Goal: Task Accomplishment & Management: Manage account settings

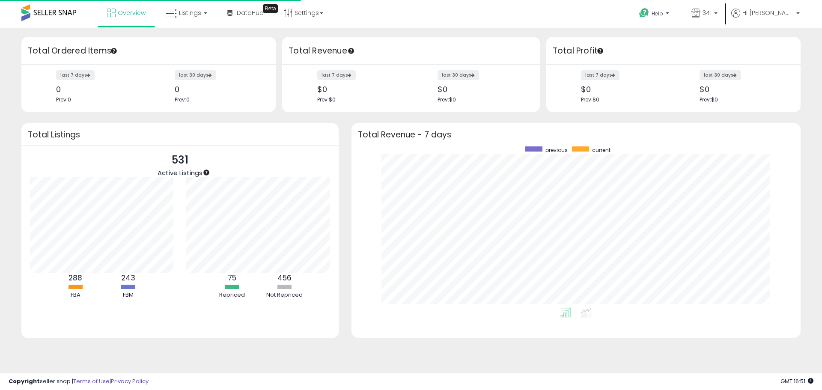
scroll to position [162, 432]
click at [724, 17] on link "341" at bounding box center [704, 14] width 39 height 28
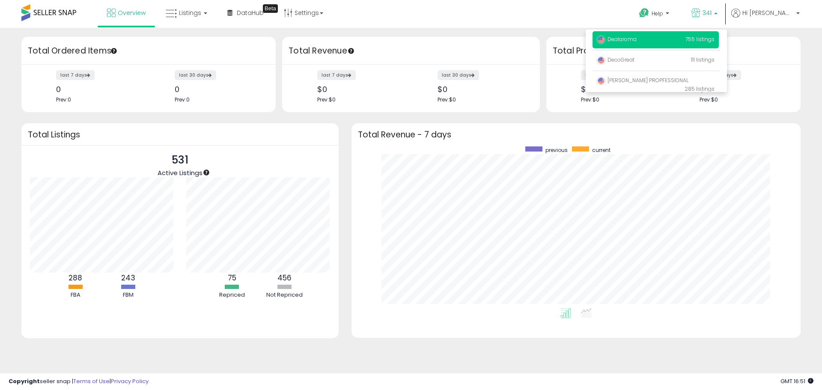
click at [658, 35] on p "Dealaroma 755 listings" at bounding box center [656, 39] width 126 height 17
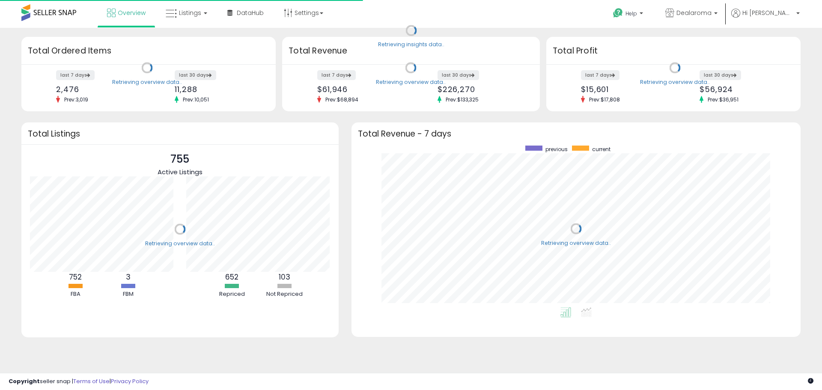
scroll to position [162, 432]
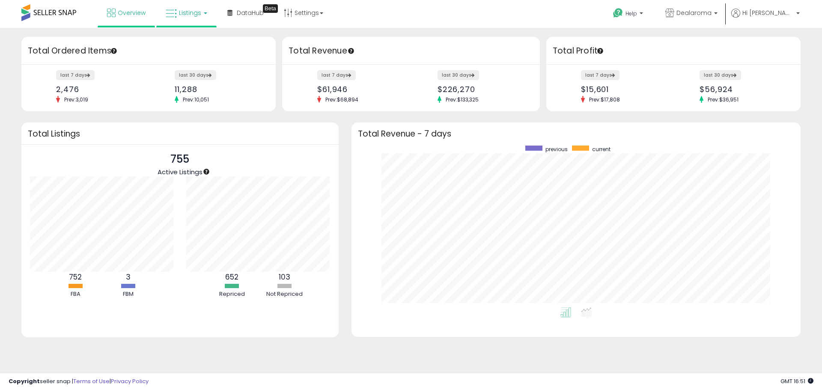
click at [183, 17] on span "Listings" at bounding box center [190, 13] width 22 height 9
click at [186, 49] on link at bounding box center [192, 44] width 59 height 17
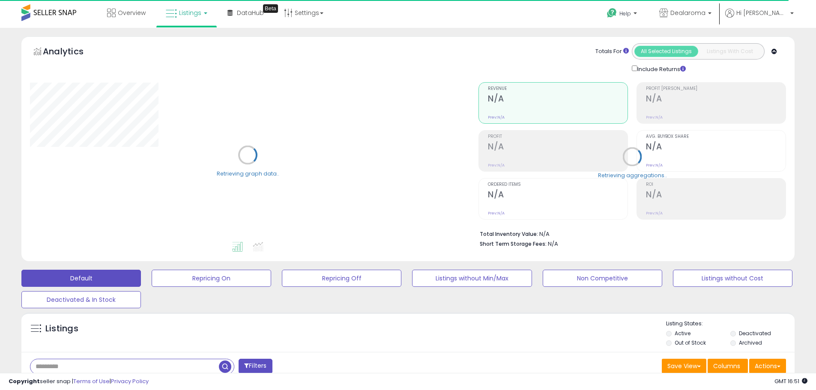
click at [110, 363] on input "text" at bounding box center [124, 366] width 188 height 15
paste input "**********"
type input "**********"
click at [224, 368] on span "button" at bounding box center [225, 367] width 12 height 12
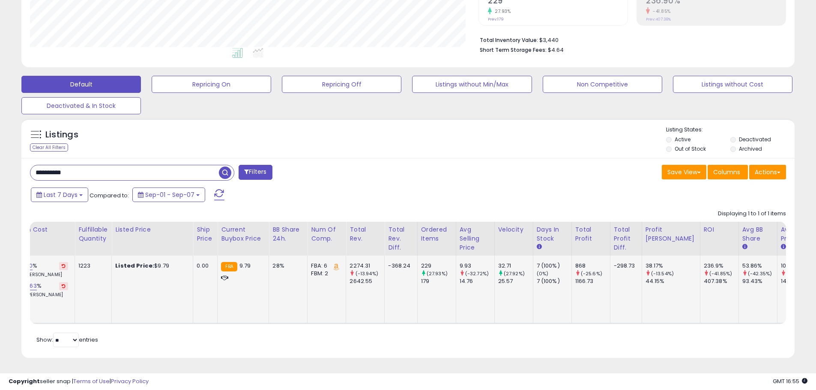
drag, startPoint x: 631, startPoint y: 317, endPoint x: 505, endPoint y: 311, distance: 125.6
click at [505, 311] on tr "Centrum Restful Sleep Menopause Support Tablets, Supplement with Clinically Stu…" at bounding box center [154, 290] width 1323 height 68
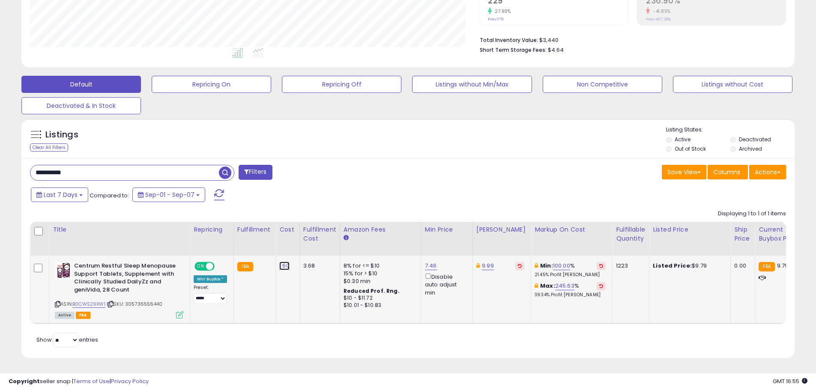
click at [282, 262] on link "1.60" at bounding box center [284, 266] width 10 height 9
click at [286, 282] on td "1.60 ****" at bounding box center [288, 290] width 24 height 68
click at [81, 301] on link "B0CWS29XW1" at bounding box center [88, 304] width 33 height 7
click at [178, 311] on icon at bounding box center [179, 314] width 7 height 7
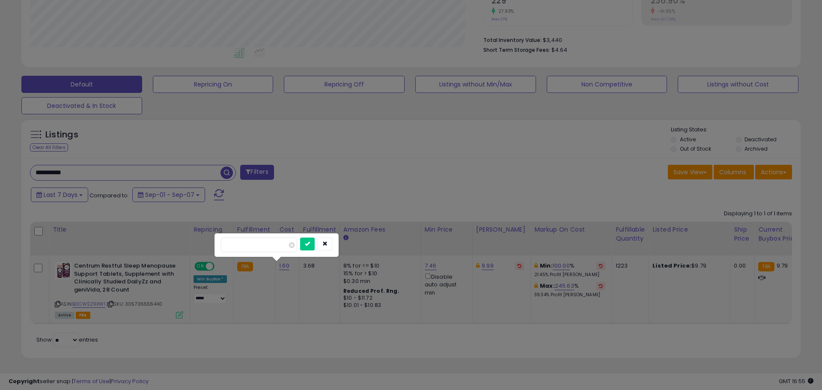
scroll to position [176, 452]
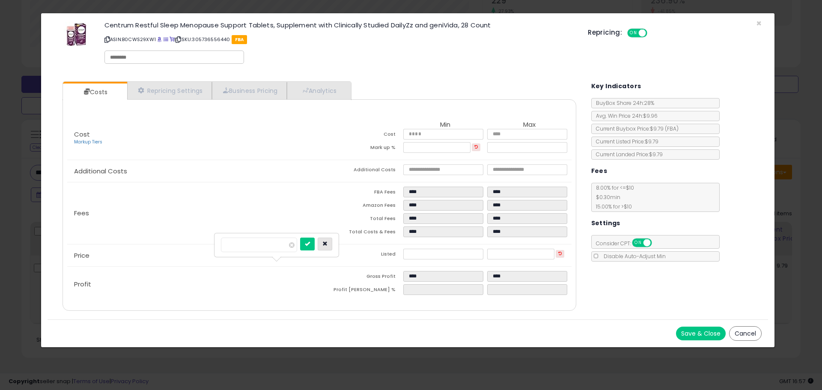
click at [332, 242] on button "button" at bounding box center [325, 244] width 15 height 13
click at [171, 87] on link "Repricing Settings" at bounding box center [169, 91] width 85 height 18
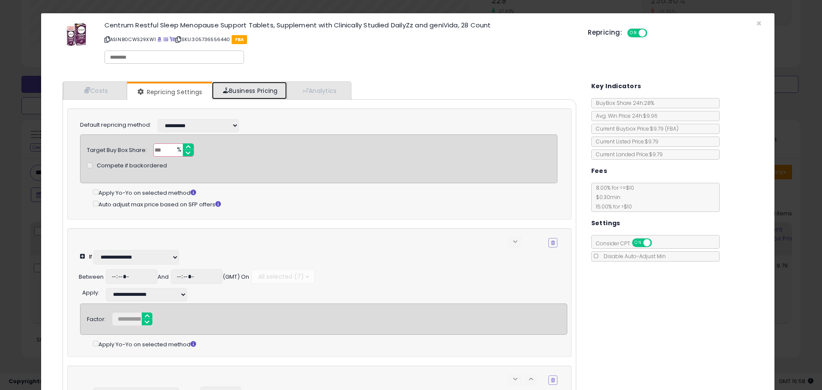
click at [265, 84] on link "Business Pricing" at bounding box center [249, 91] width 75 height 18
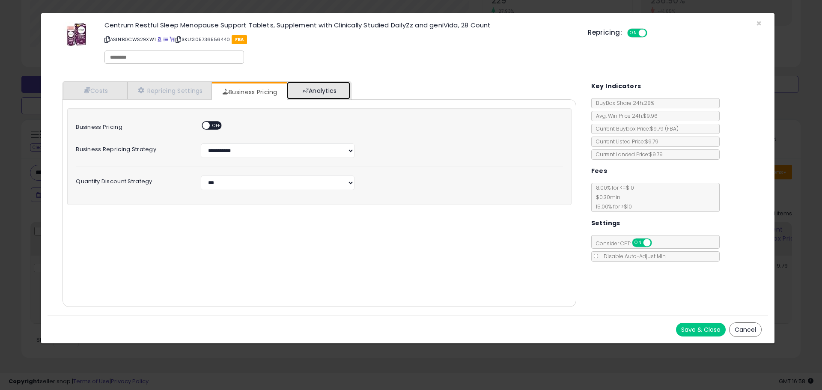
click at [311, 84] on link "Analytics" at bounding box center [318, 91] width 63 height 18
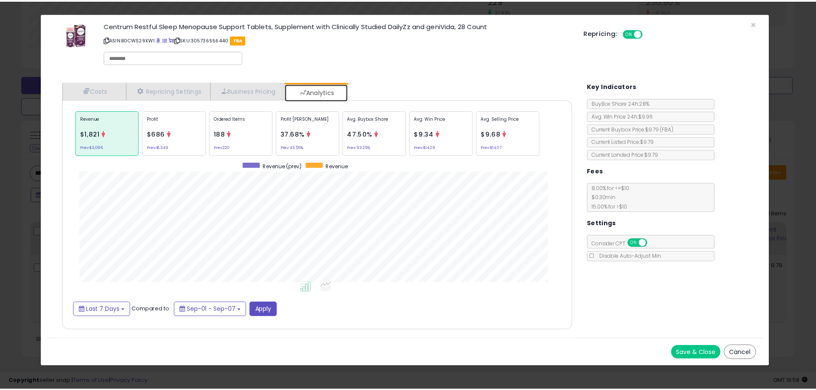
scroll to position [263, 531]
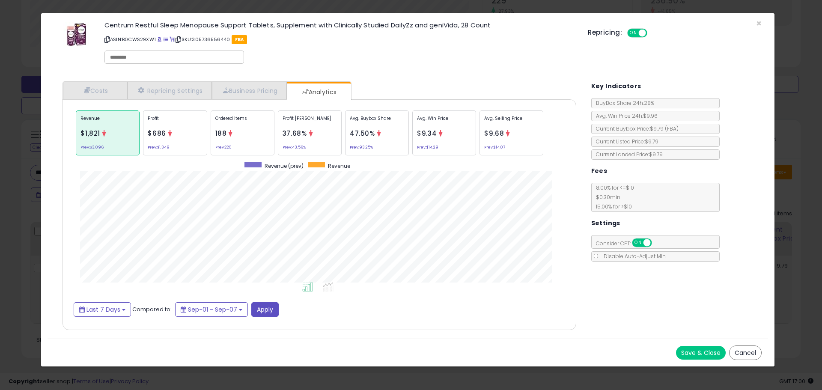
click at [754, 357] on button "Cancel" at bounding box center [746, 353] width 33 height 15
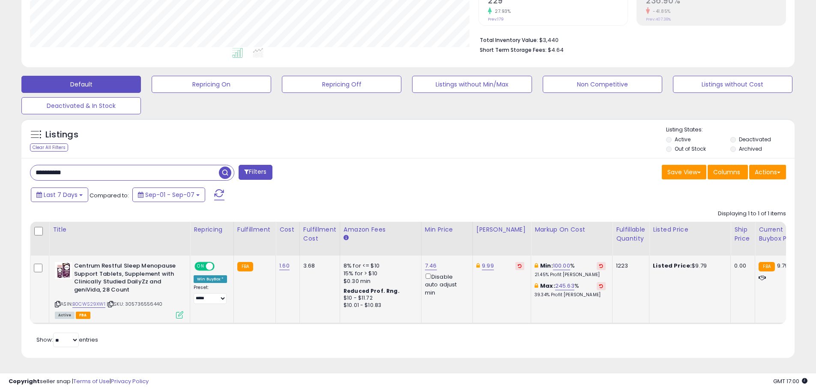
scroll to position [428198, 427925]
click at [212, 318] on div "Title Repricing Fulfillment Cost ROI %" at bounding box center [408, 273] width 756 height 102
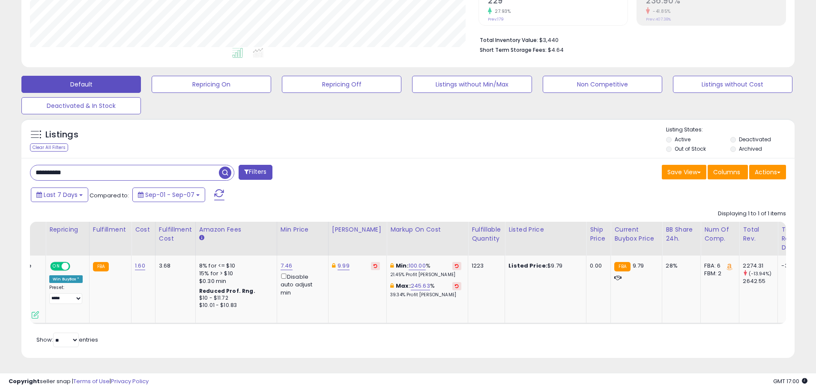
scroll to position [0, 0]
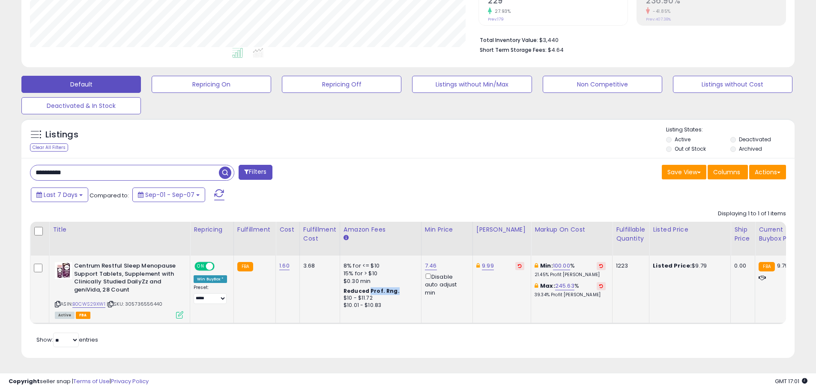
drag, startPoint x: 367, startPoint y: 281, endPoint x: 395, endPoint y: 286, distance: 28.6
click at [395, 288] on div "Reduced Prof. Rng." at bounding box center [379, 291] width 71 height 7
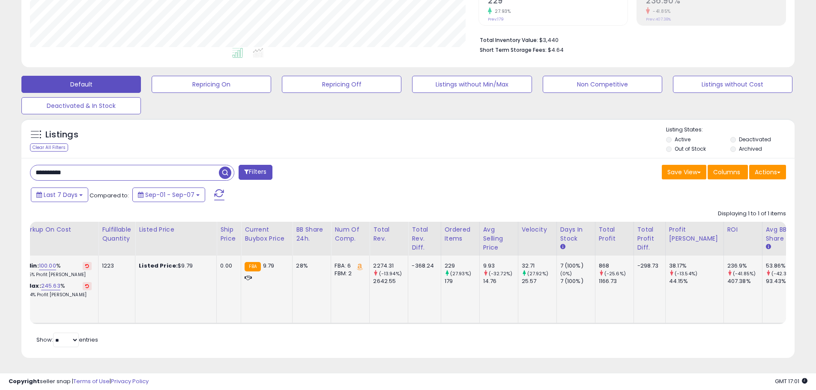
scroll to position [0, 538]
